Goal: Task Accomplishment & Management: Complete application form

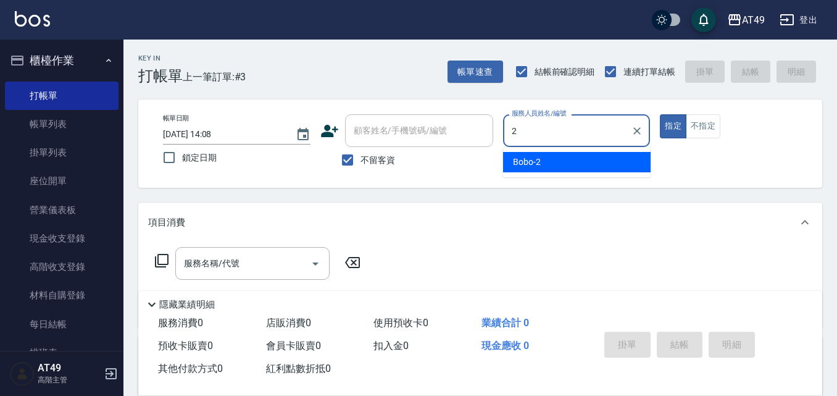
type input "2"
type button "true"
type input "Bobo-2"
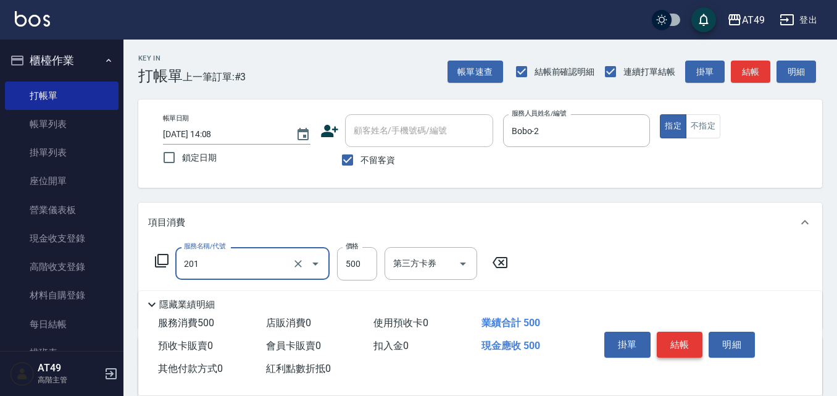
type input "精緻剪髮(201)"
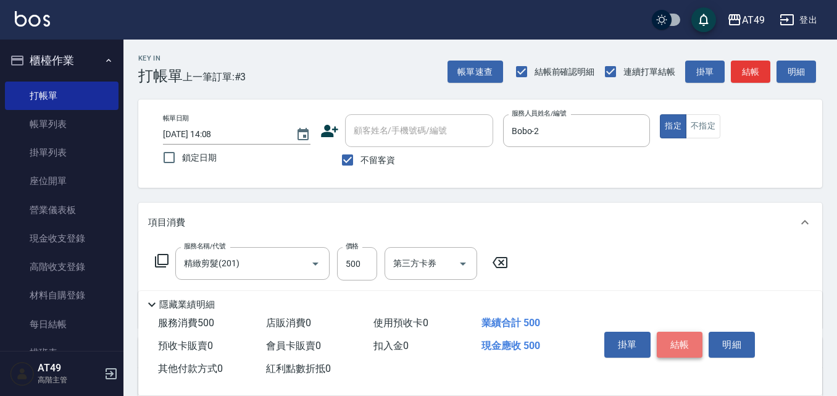
click at [682, 340] on button "結帳" at bounding box center [680, 345] width 46 height 26
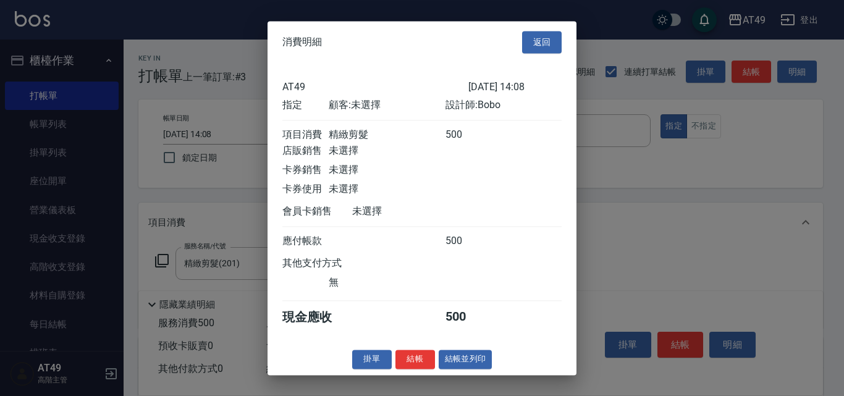
click at [161, 31] on div at bounding box center [422, 198] width 844 height 396
click at [400, 366] on button "結帳" at bounding box center [415, 359] width 40 height 19
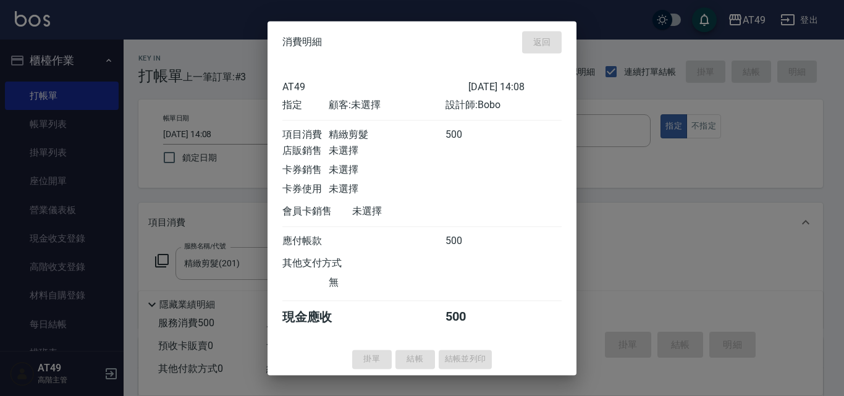
type input "[DATE] 14:48"
